Goal: Information Seeking & Learning: Learn about a topic

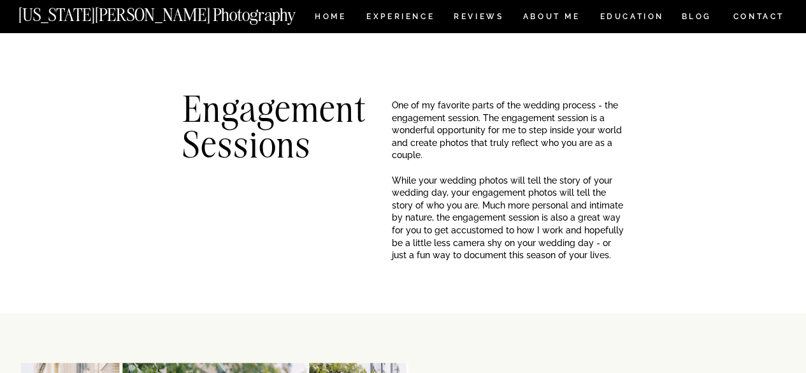
scroll to position [319, 0]
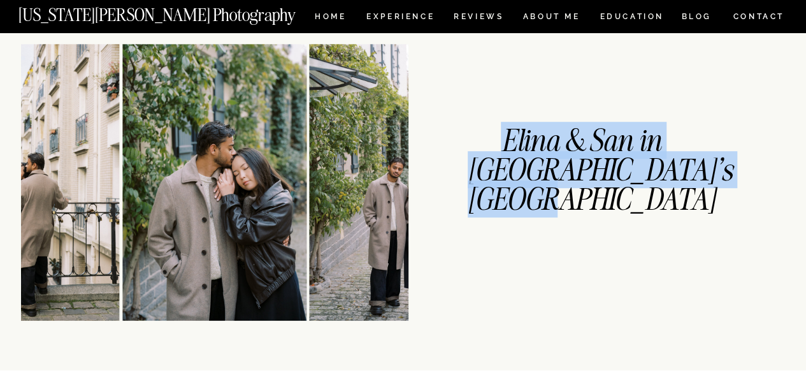
drag, startPoint x: 643, startPoint y: 198, endPoint x: 493, endPoint y: 125, distance: 167.0
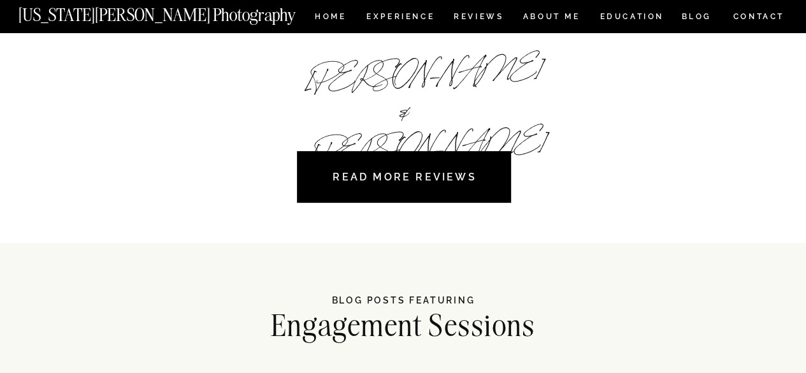
scroll to position [2803, 0]
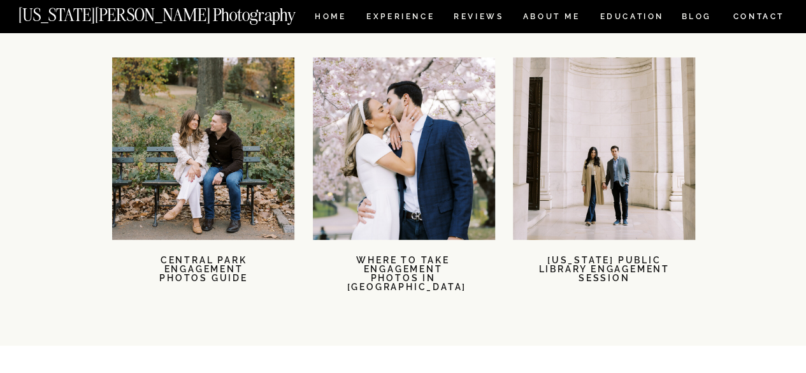
click at [330, 13] on nav "[US_STATE][PERSON_NAME] Photography" at bounding box center [178, 11] width 320 height 11
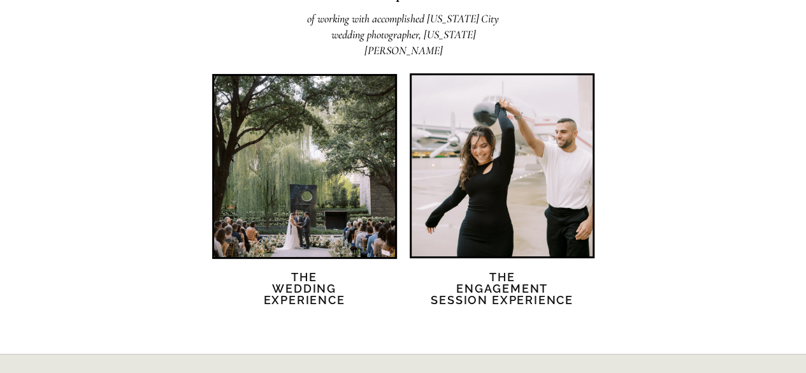
scroll to position [2484, 0]
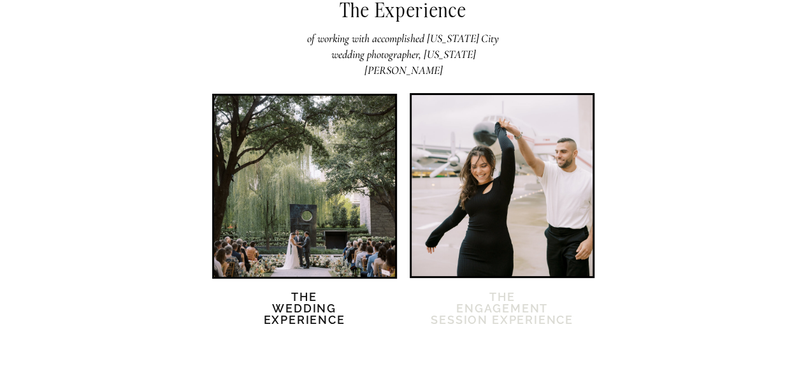
click at [511, 294] on h2 "The Engagement session Experience" at bounding box center [502, 316] width 145 height 50
